Goal: Task Accomplishment & Management: Manage account settings

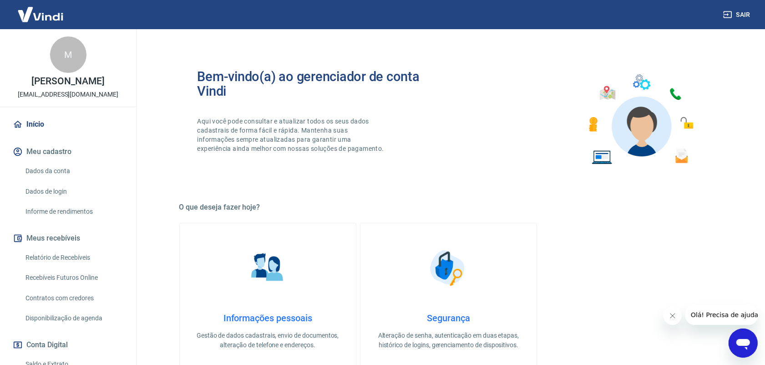
click at [61, 256] on link "Relatório de Recebíveis" at bounding box center [73, 257] width 103 height 19
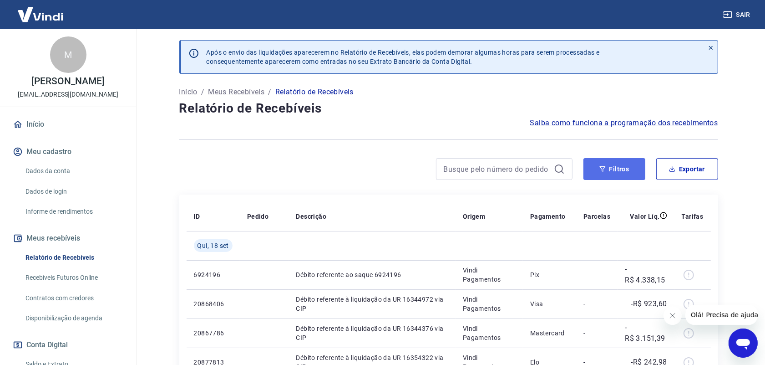
click at [601, 167] on icon "button" at bounding box center [602, 168] width 6 height 5
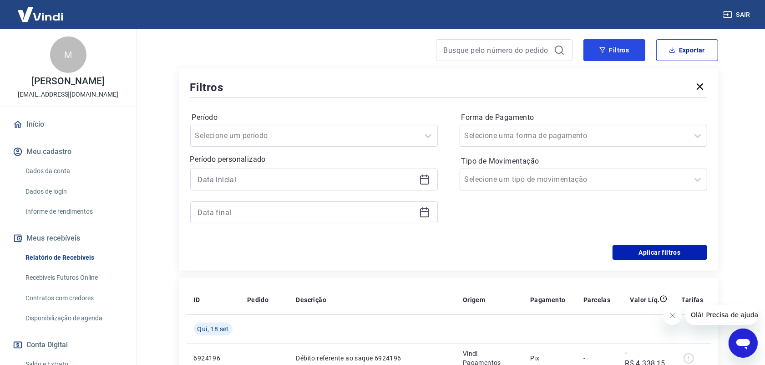
scroll to position [171, 0]
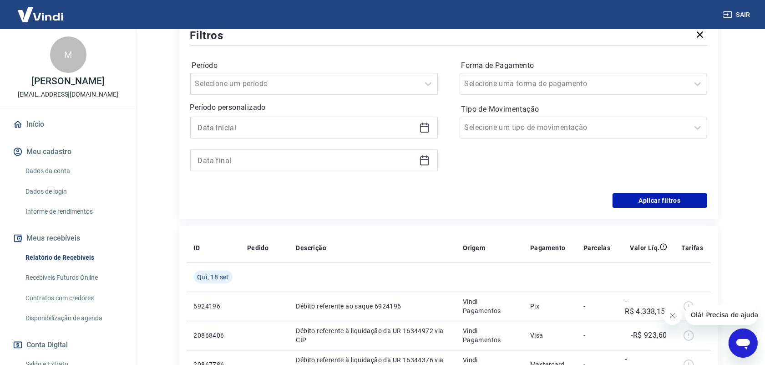
click at [422, 126] on icon at bounding box center [424, 126] width 9 height 1
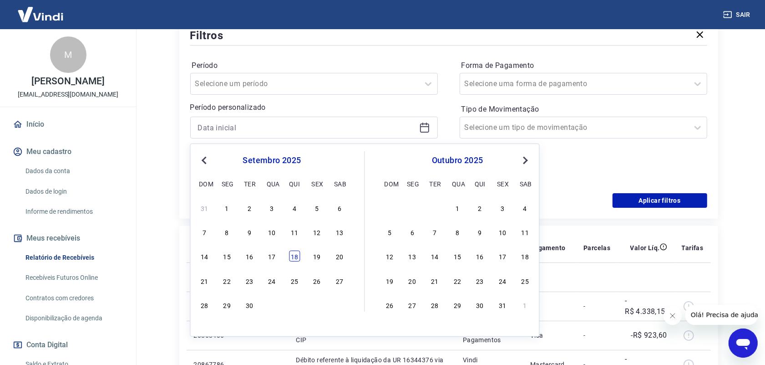
click at [297, 258] on div "18" at bounding box center [294, 255] width 11 height 11
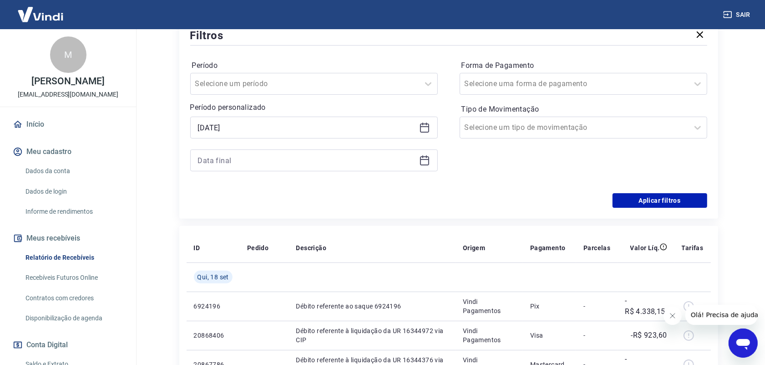
type input "[DATE]"
click at [425, 162] on icon at bounding box center [424, 160] width 11 height 11
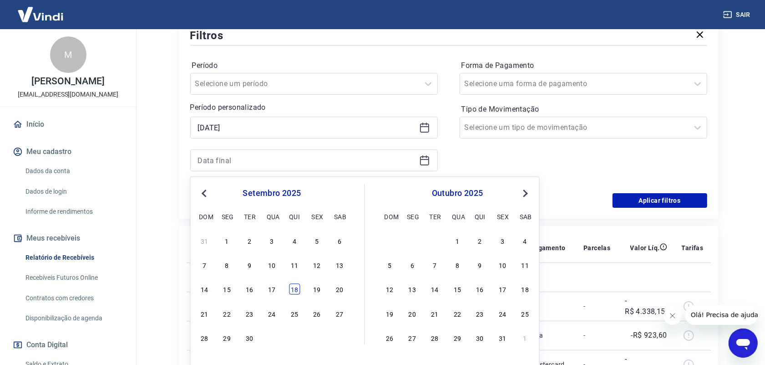
click at [297, 291] on div "18" at bounding box center [294, 289] width 11 height 11
type input "[DATE]"
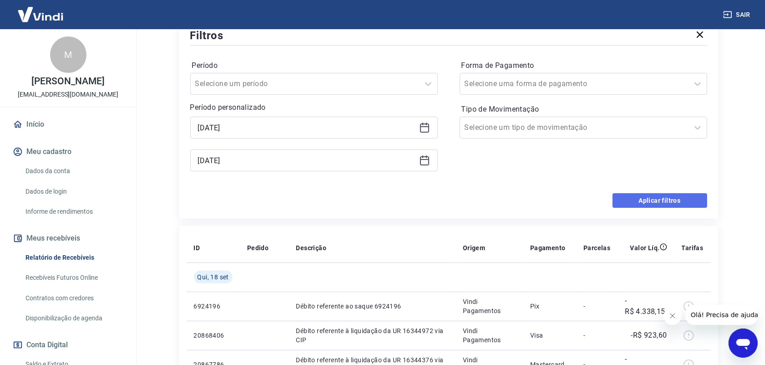
click at [657, 202] on button "Aplicar filtros" at bounding box center [660, 200] width 95 height 15
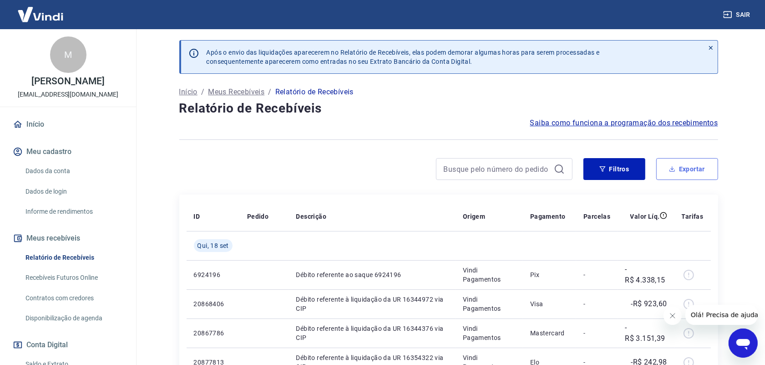
click at [694, 169] on button "Exportar" at bounding box center [687, 169] width 62 height 22
type input "[DATE]"
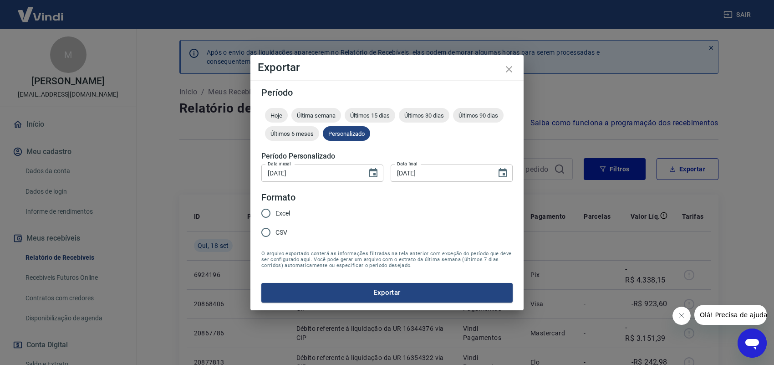
click at [285, 212] on span "Excel" at bounding box center [282, 213] width 15 height 10
click at [275, 212] on input "Excel" at bounding box center [265, 212] width 19 height 19
radio input "true"
click at [363, 292] on button "Exportar" at bounding box center [386, 292] width 251 height 19
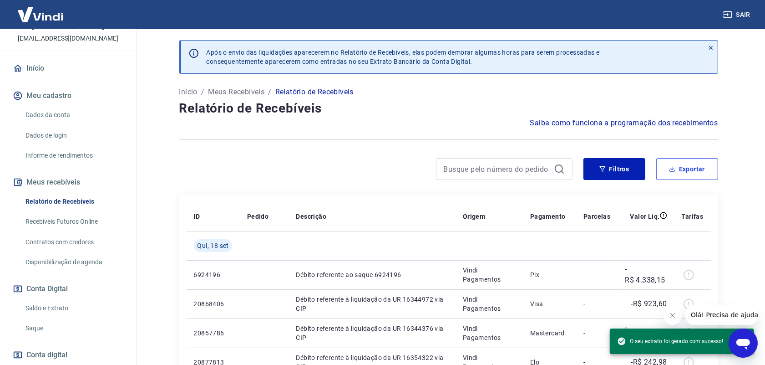
scroll to position [110, 0]
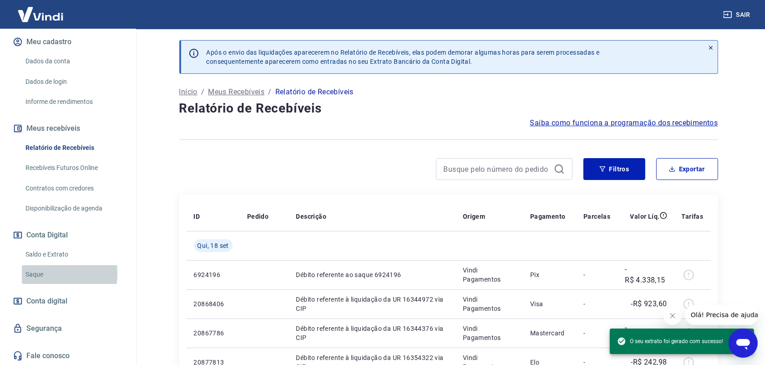
click at [40, 273] on link "Saque" at bounding box center [73, 274] width 103 height 19
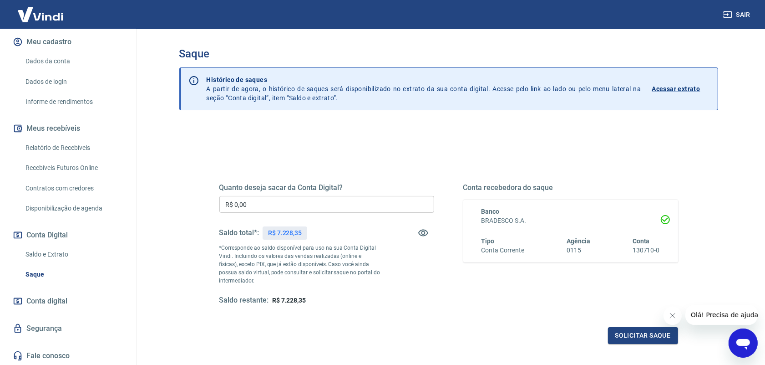
click at [253, 206] on input "R$ 0,00" at bounding box center [326, 204] width 215 height 17
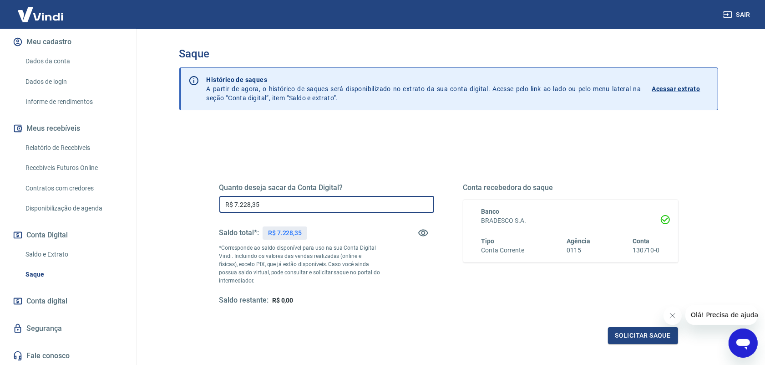
type input "R$ 7.228,35"
click at [620, 336] on button "Solicitar saque" at bounding box center [643, 335] width 70 height 17
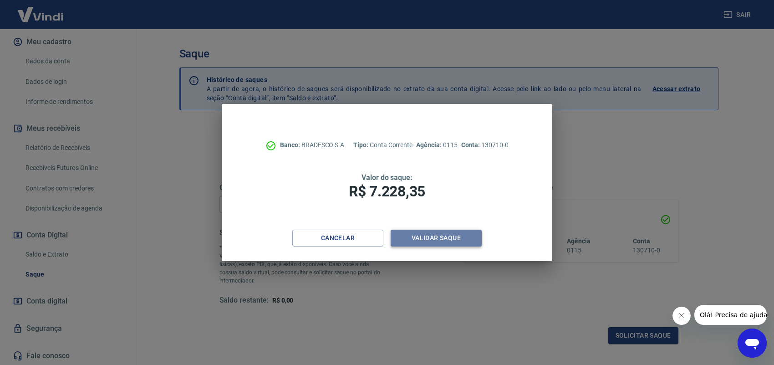
click at [454, 237] on button "Validar saque" at bounding box center [435, 237] width 91 height 17
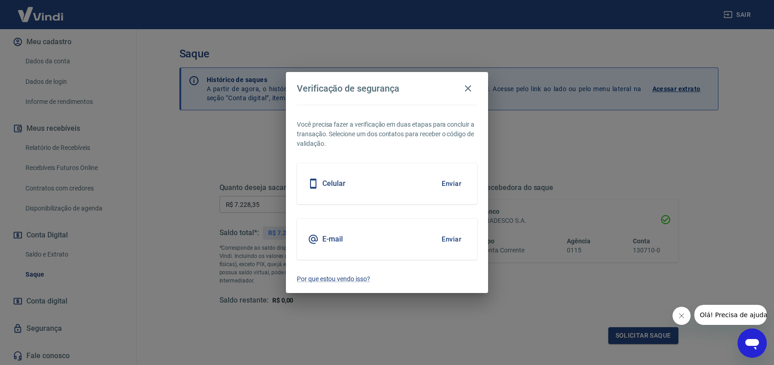
click at [455, 236] on button "Enviar" at bounding box center [451, 238] width 30 height 19
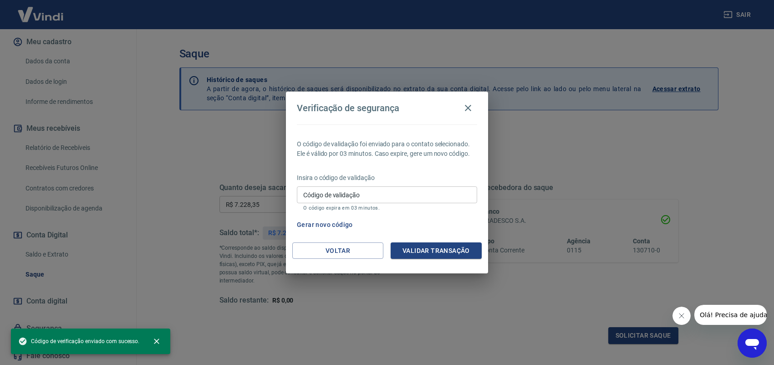
click at [360, 192] on input "Código de validação" at bounding box center [387, 194] width 180 height 17
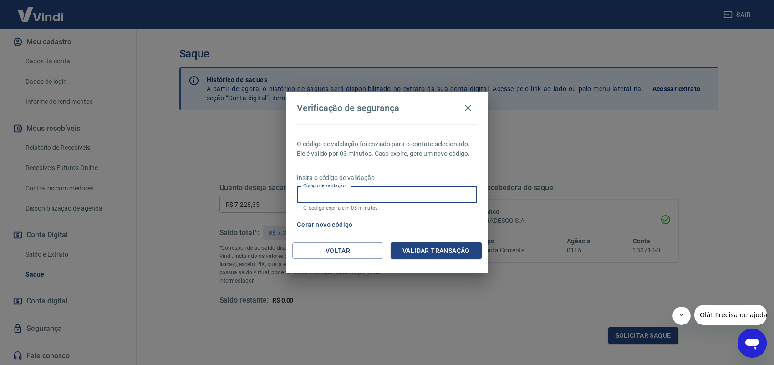
paste input "417369"
type input "417369"
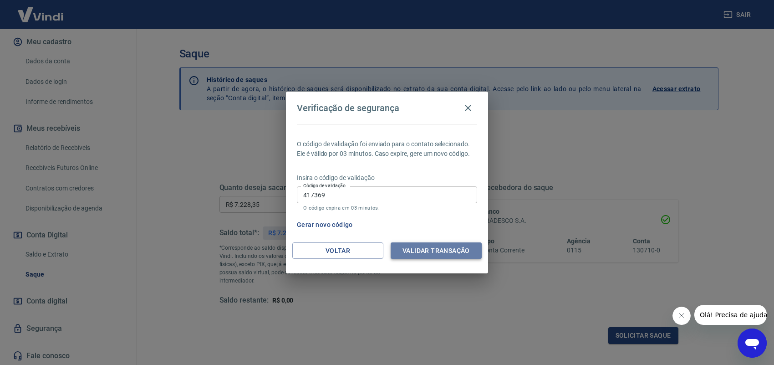
click at [456, 252] on button "Validar transação" at bounding box center [435, 250] width 91 height 17
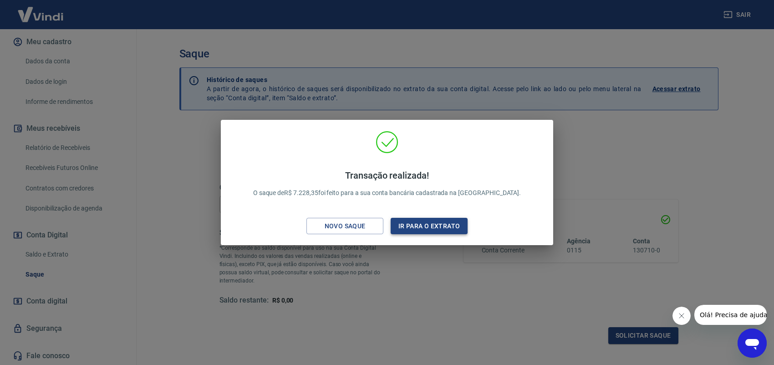
click at [437, 226] on button "Ir para o extrato" at bounding box center [428, 226] width 77 height 17
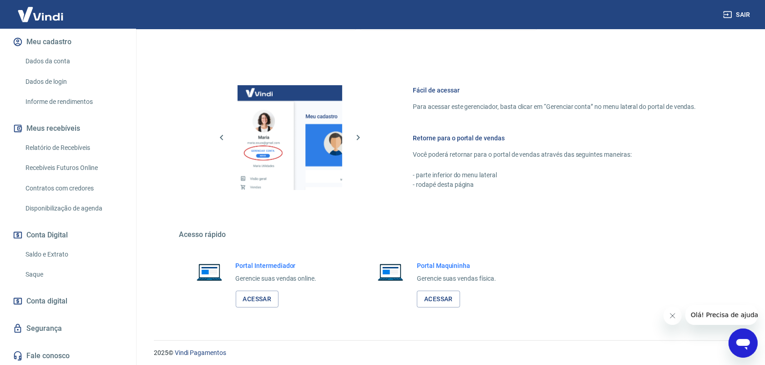
scroll to position [345, 0]
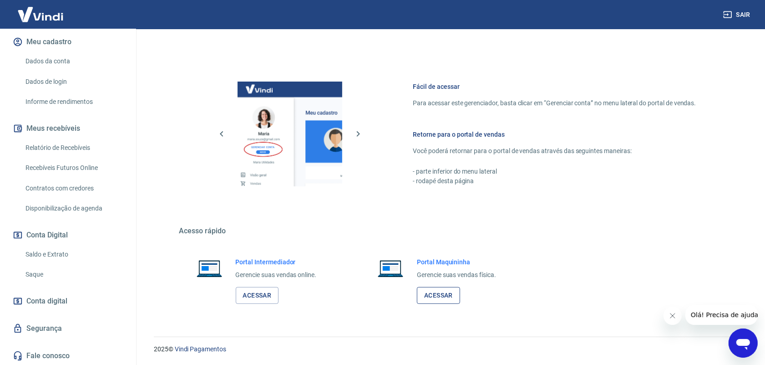
click at [441, 296] on link "Acessar" at bounding box center [438, 295] width 43 height 17
